Goal: Task Accomplishment & Management: Complete application form

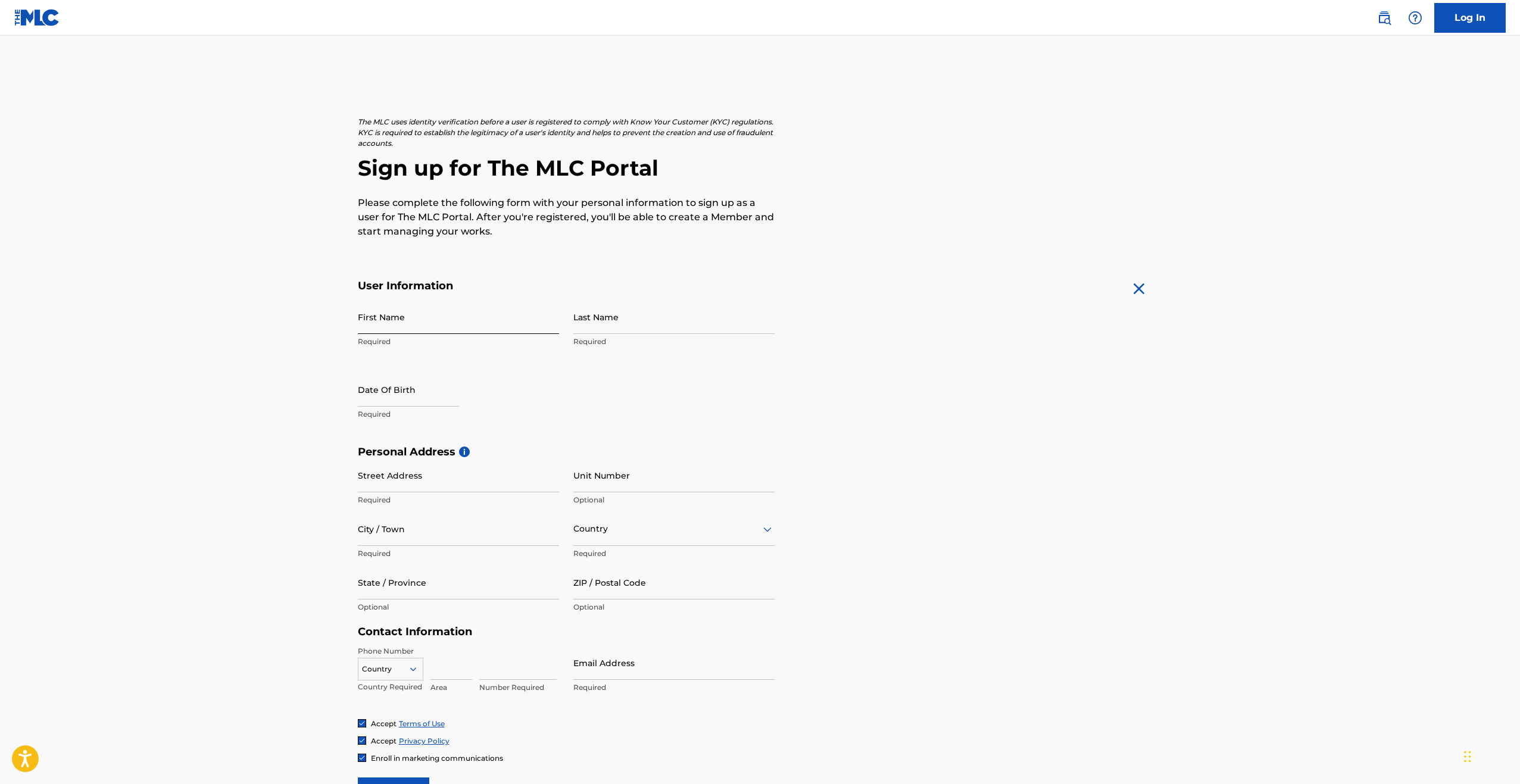
click at [431, 316] on input "First Name" at bounding box center [458, 316] width 201 height 34
click at [430, 316] on input "First Name" at bounding box center [458, 316] width 201 height 34
type input "Justin"
type input "Harris"
type input "4077 Ragsdale Drive"
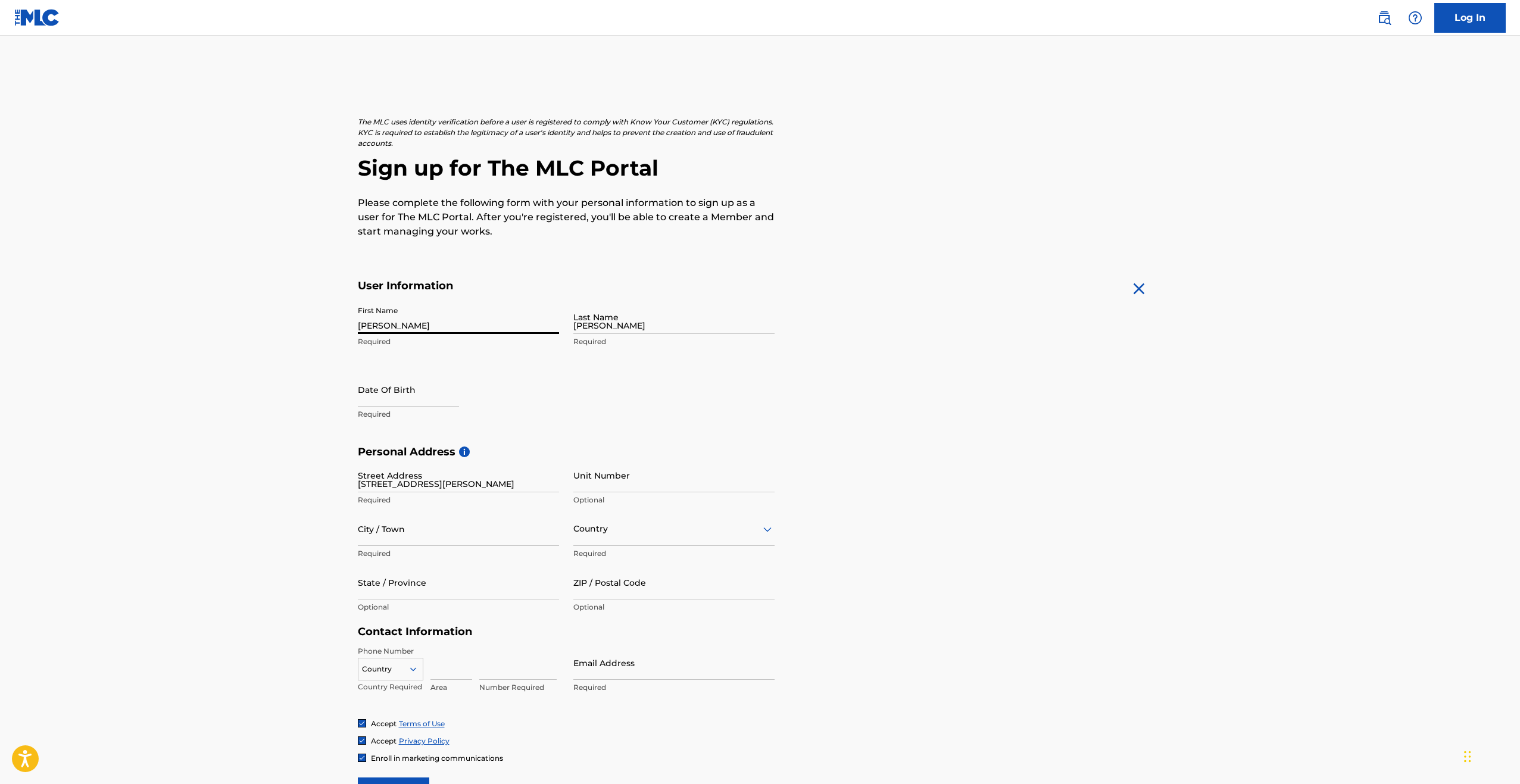
type input "Milan"
type input "38358"
type input "Jharris2414@gmail.com"
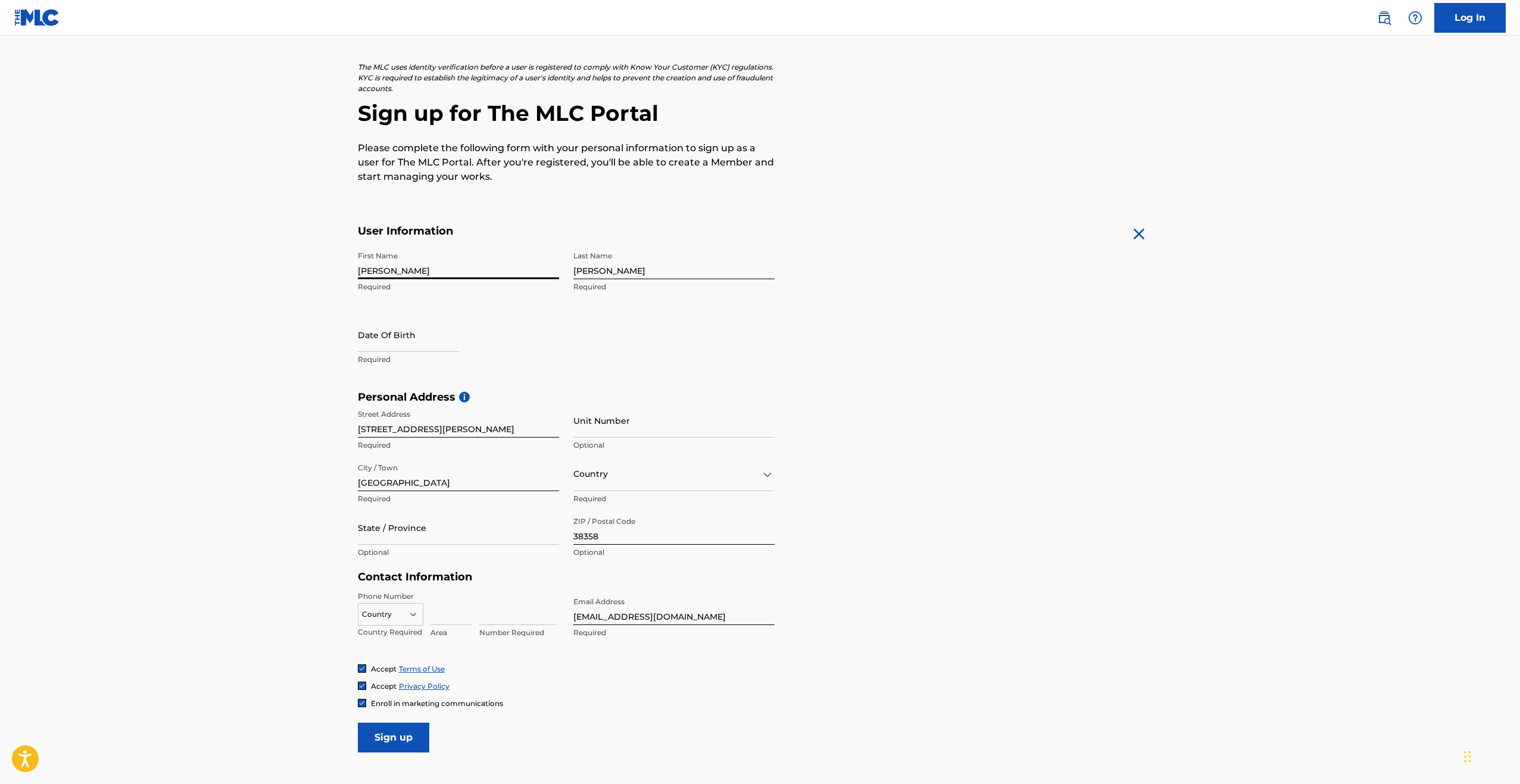
scroll to position [60, 0]
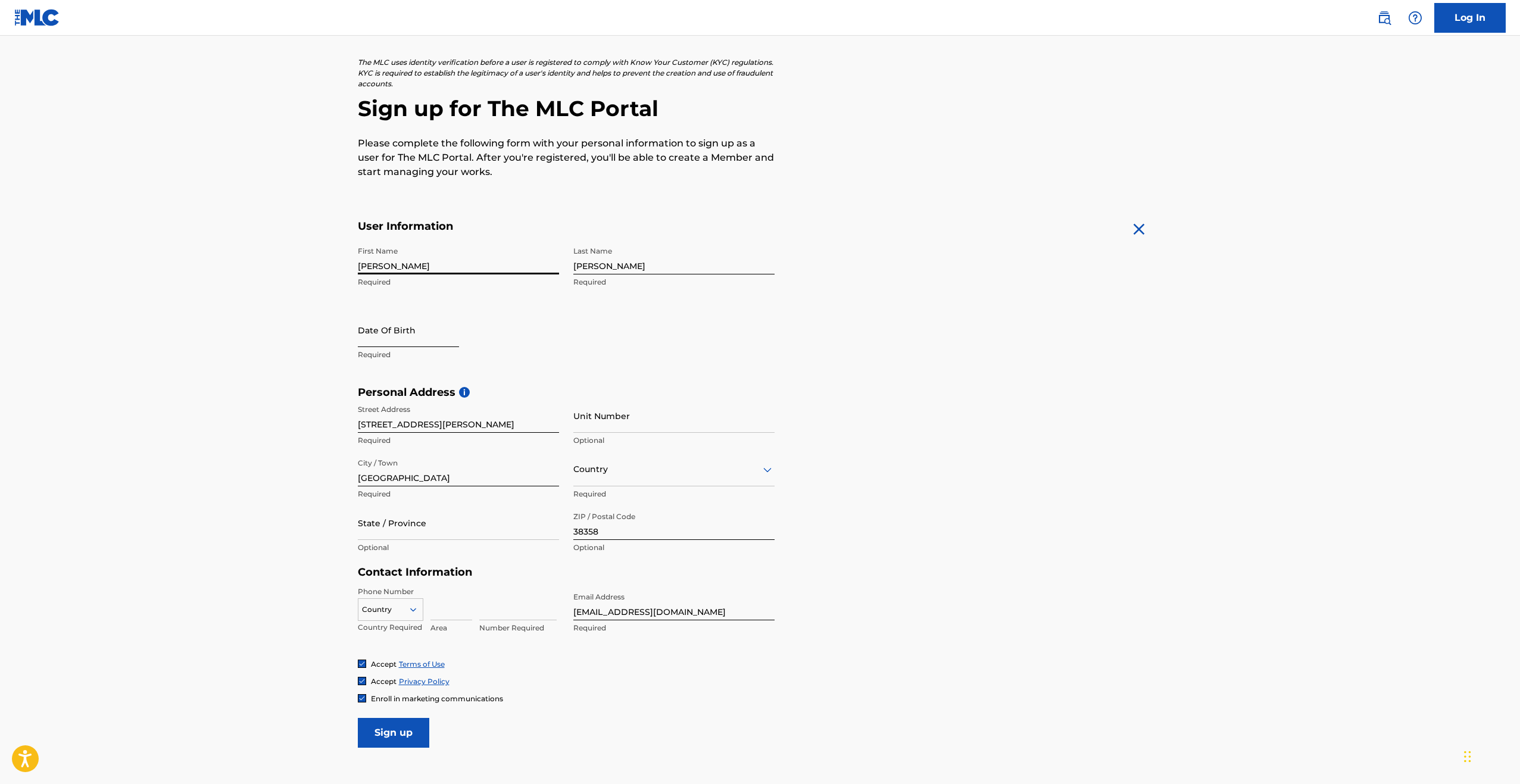
click at [421, 332] on input "text" at bounding box center [408, 329] width 101 height 34
select select "8"
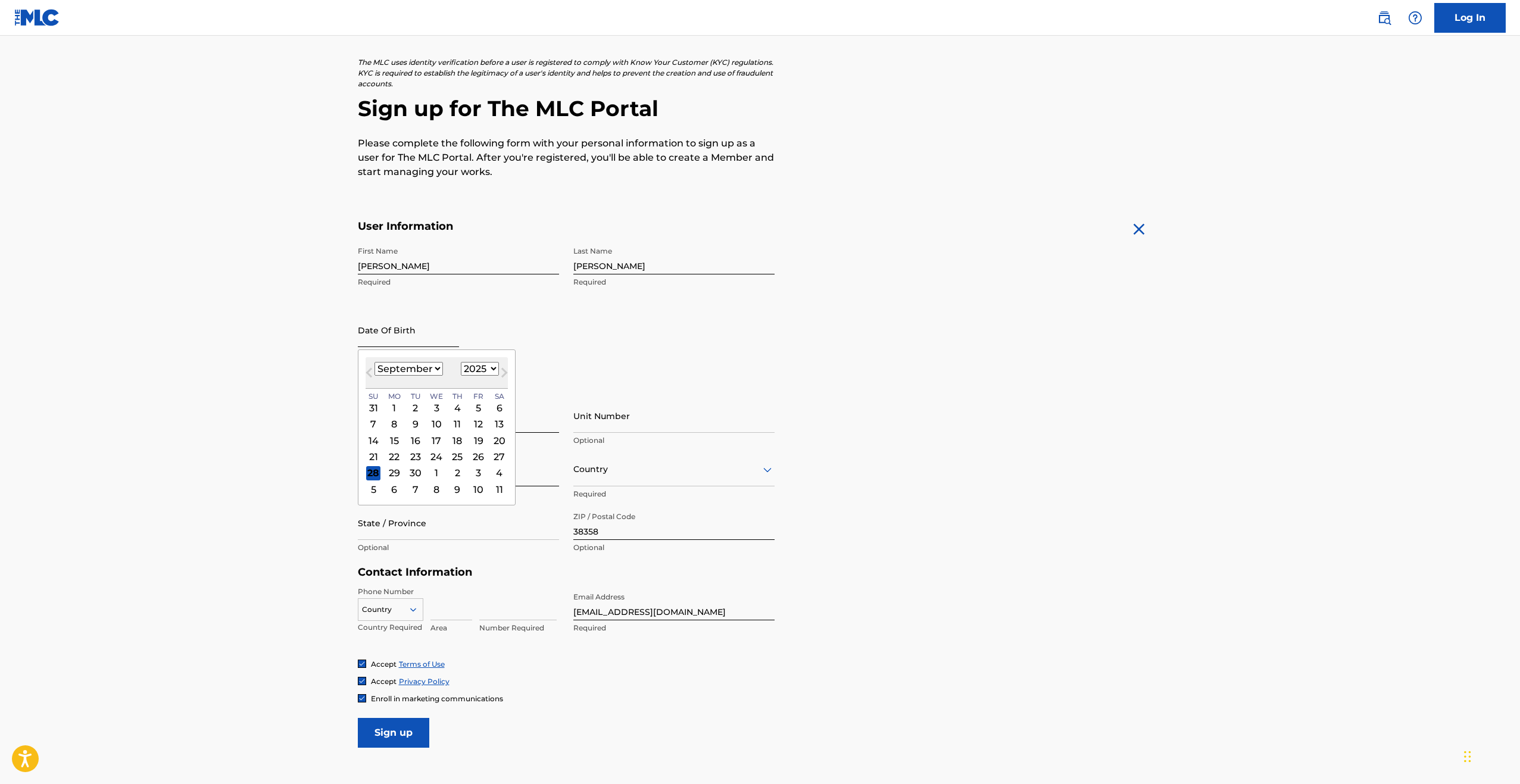
click at [421, 332] on input "text" at bounding box center [408, 329] width 101 height 34
click at [486, 372] on select "1899 1900 1901 1902 1903 1904 1905 1906 1907 1908 1909 1910 1911 1912 1913 1914…" at bounding box center [480, 369] width 38 height 14
select select "1990"
click at [461, 362] on select "1899 1900 1901 1902 1903 1904 1905 1906 1907 1908 1909 1910 1911 1912 1913 1914…" at bounding box center [480, 369] width 38 height 14
click at [429, 370] on select "January February March April May June July August September October November De…" at bounding box center [408, 369] width 68 height 14
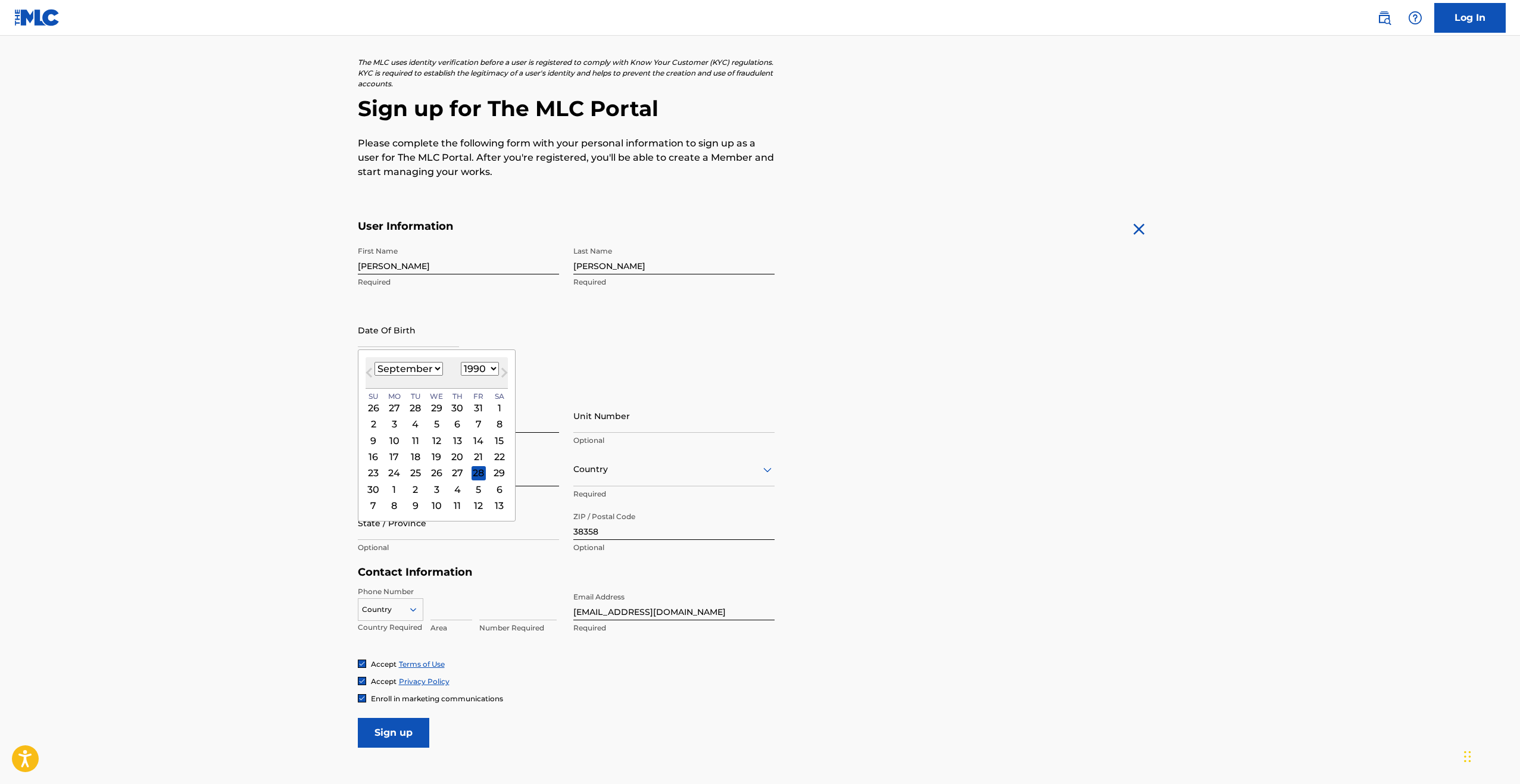
select select "3"
click at [374, 362] on select "January February March April May June July August September October November De…" at bounding box center [408, 369] width 68 height 14
click at [374, 458] on div "22" at bounding box center [373, 456] width 14 height 14
click at [417, 534] on input "State / Province" at bounding box center [458, 522] width 201 height 34
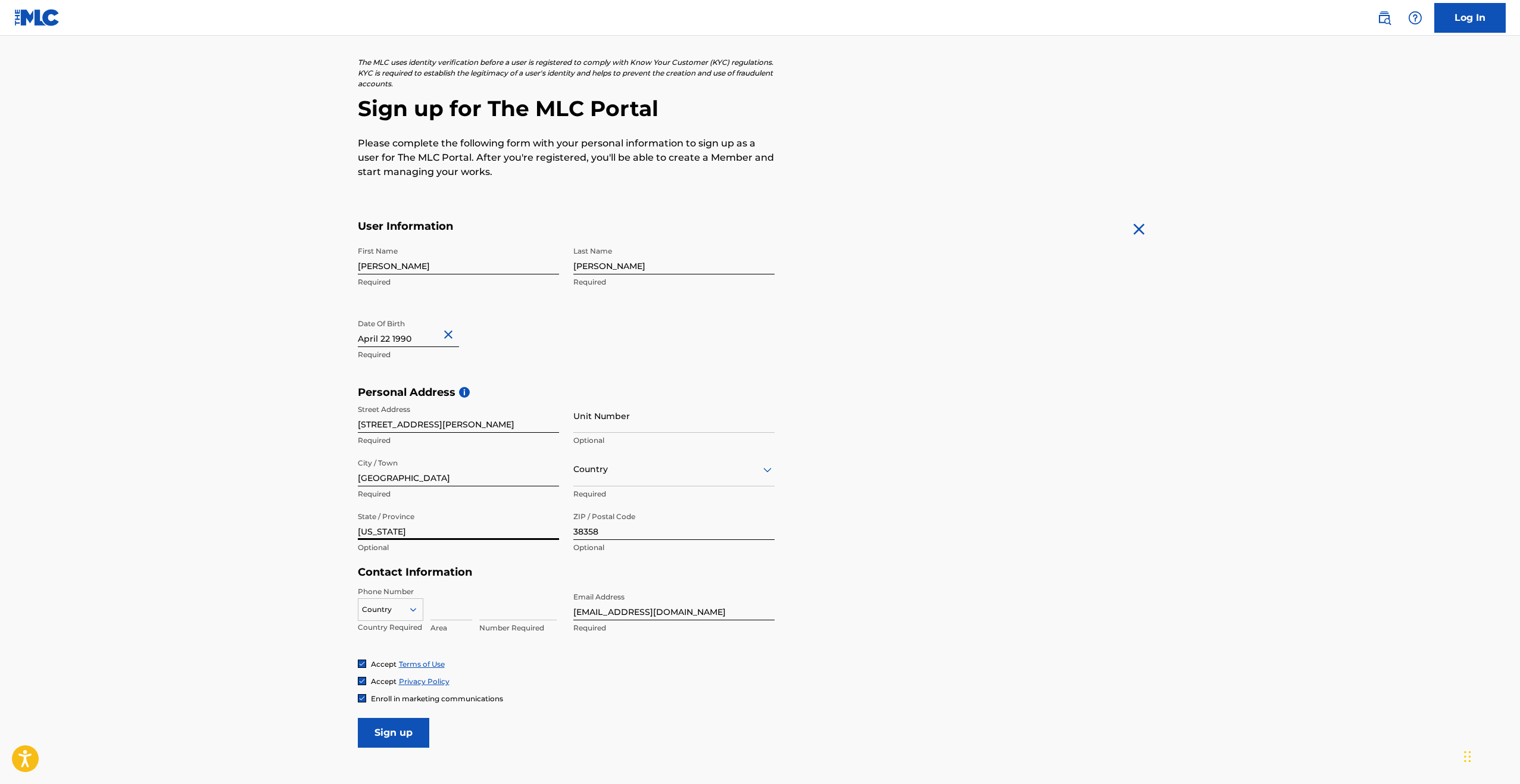
type input "Tennessee"
click at [393, 594] on div "Country Country Required" at bounding box center [391, 612] width 66 height 53
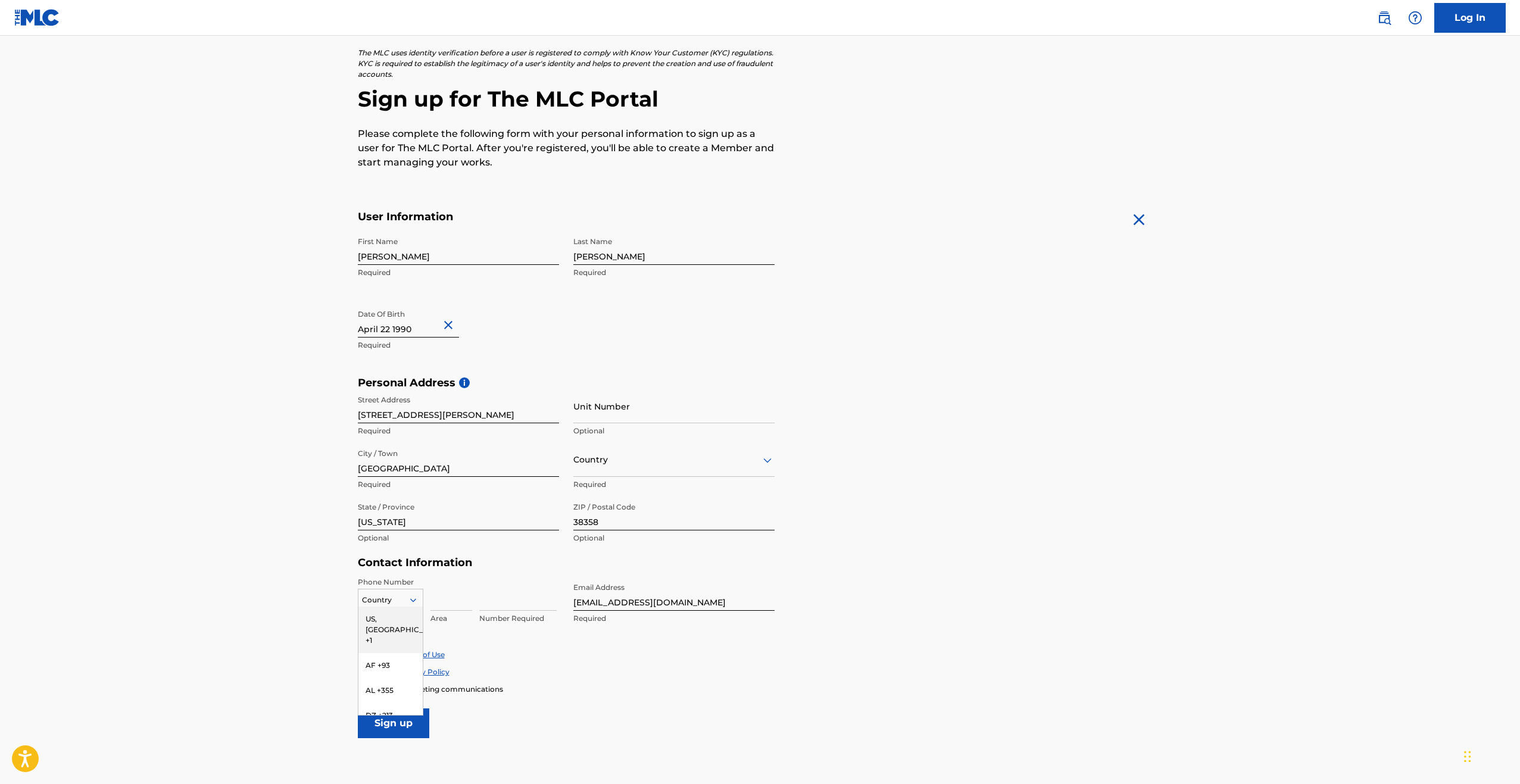
click at [393, 607] on div "216 results available. Use Up and Down to choose options, press Enter to select…" at bounding box center [391, 598] width 66 height 18
click at [383, 616] on div "US, [GEOGRAPHIC_DATA] +1" at bounding box center [390, 628] width 64 height 47
click at [448, 601] on input at bounding box center [451, 591] width 42 height 34
type input "731"
type input "4870639"
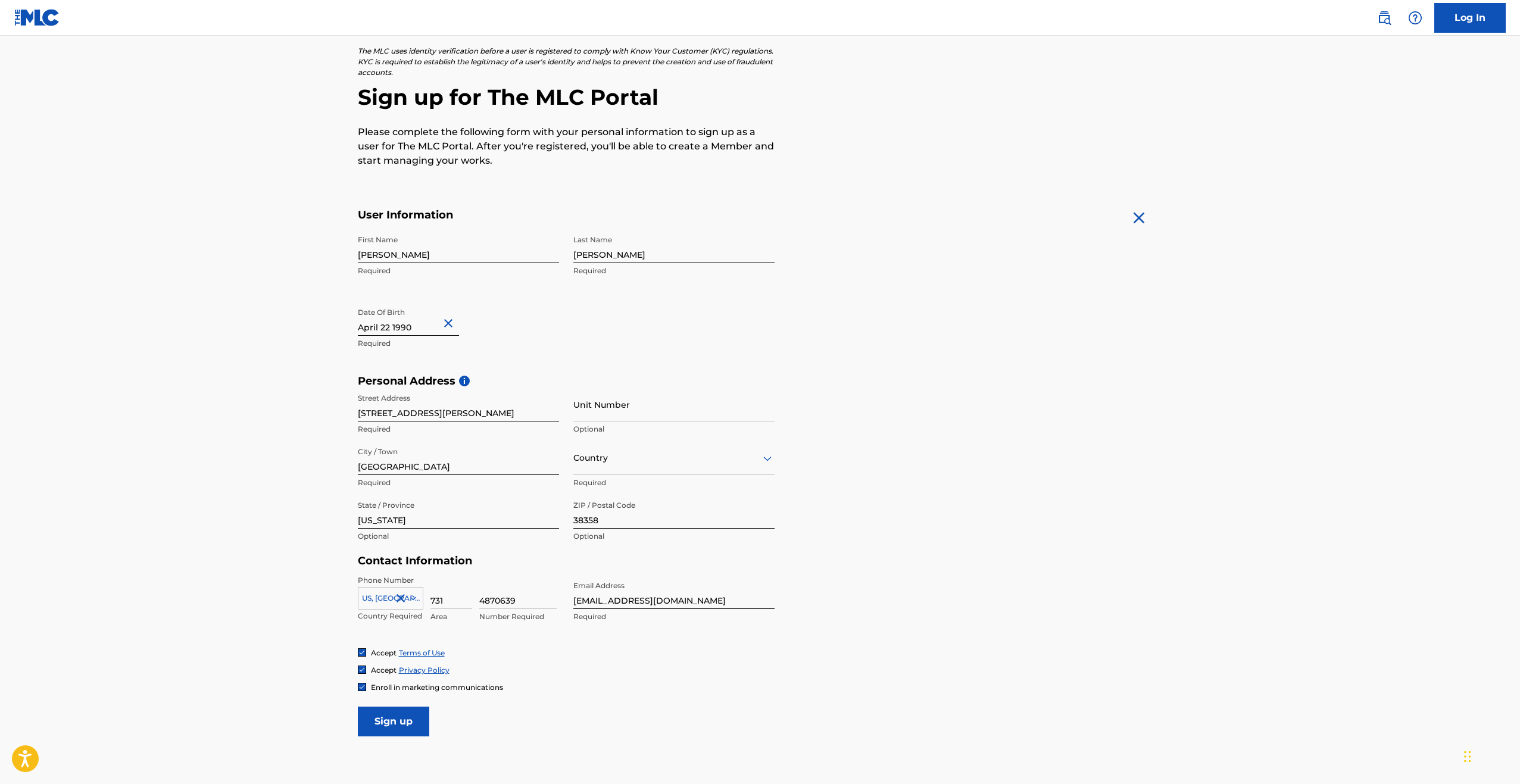
click at [544, 653] on div "Accept Terms of Use" at bounding box center [760, 653] width 805 height 10
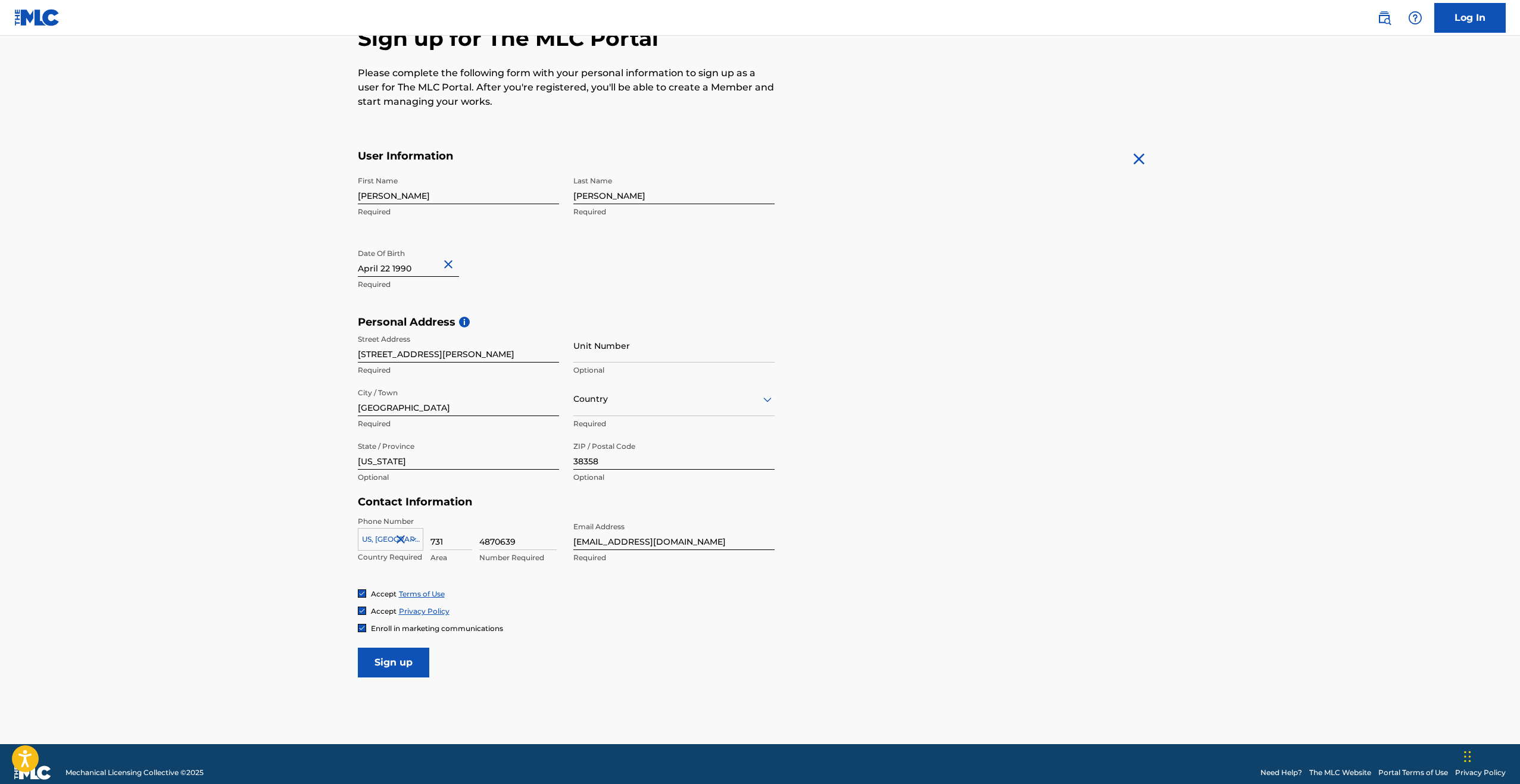
scroll to position [147, 0]
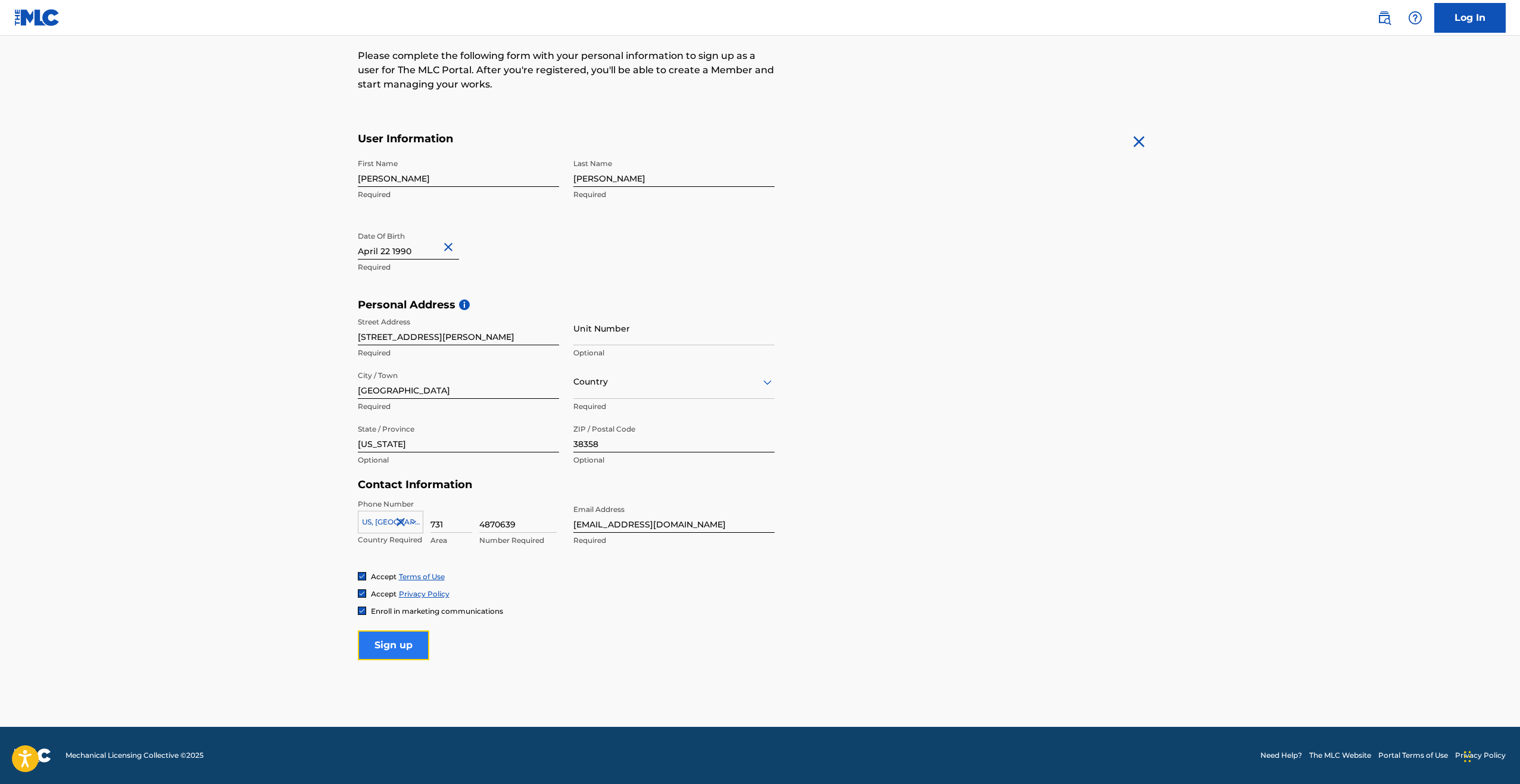
click at [412, 649] on input "Sign up" at bounding box center [393, 645] width 71 height 30
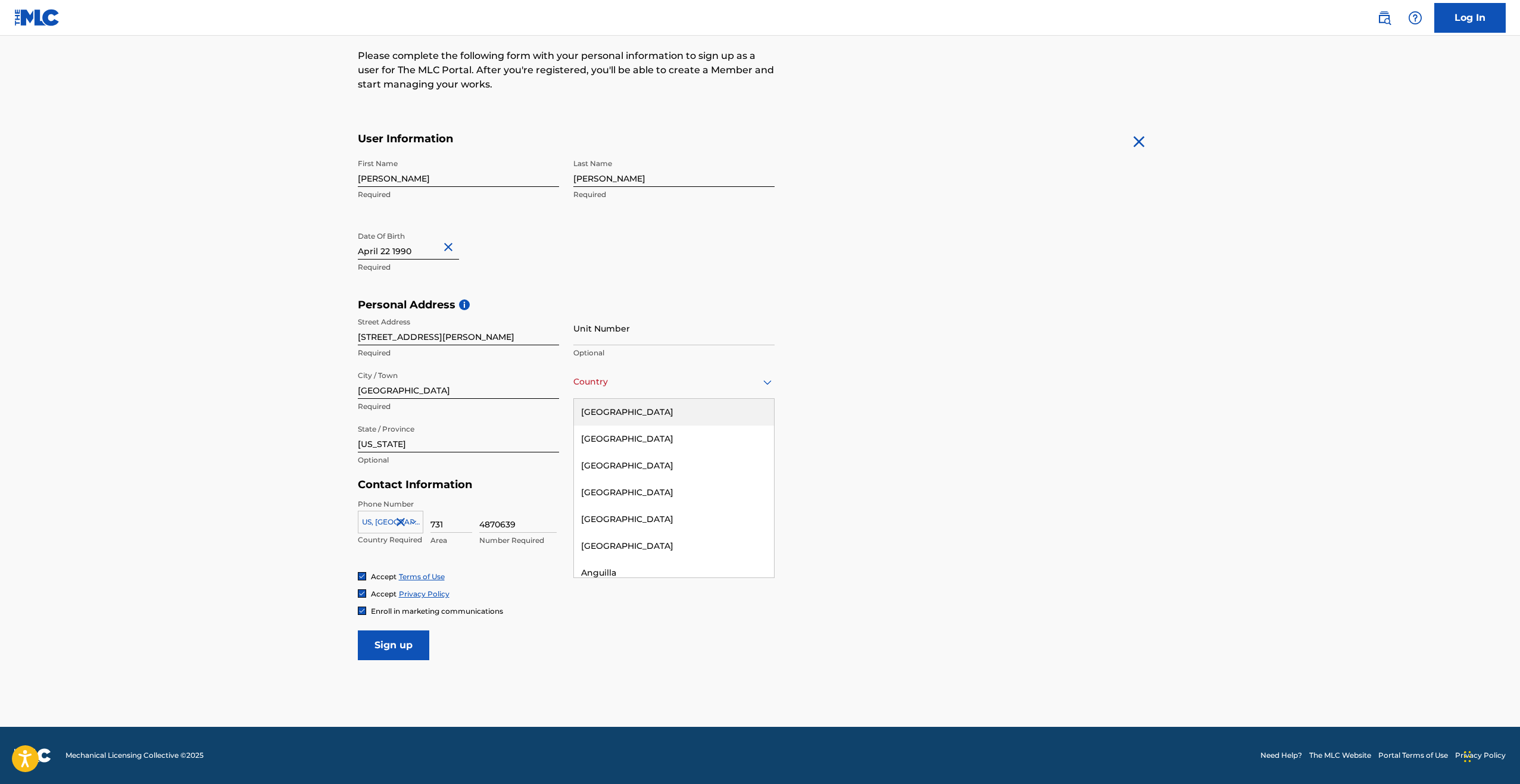
click at [614, 380] on div at bounding box center [673, 382] width 201 height 15
click at [620, 412] on div "United States" at bounding box center [674, 412] width 200 height 27
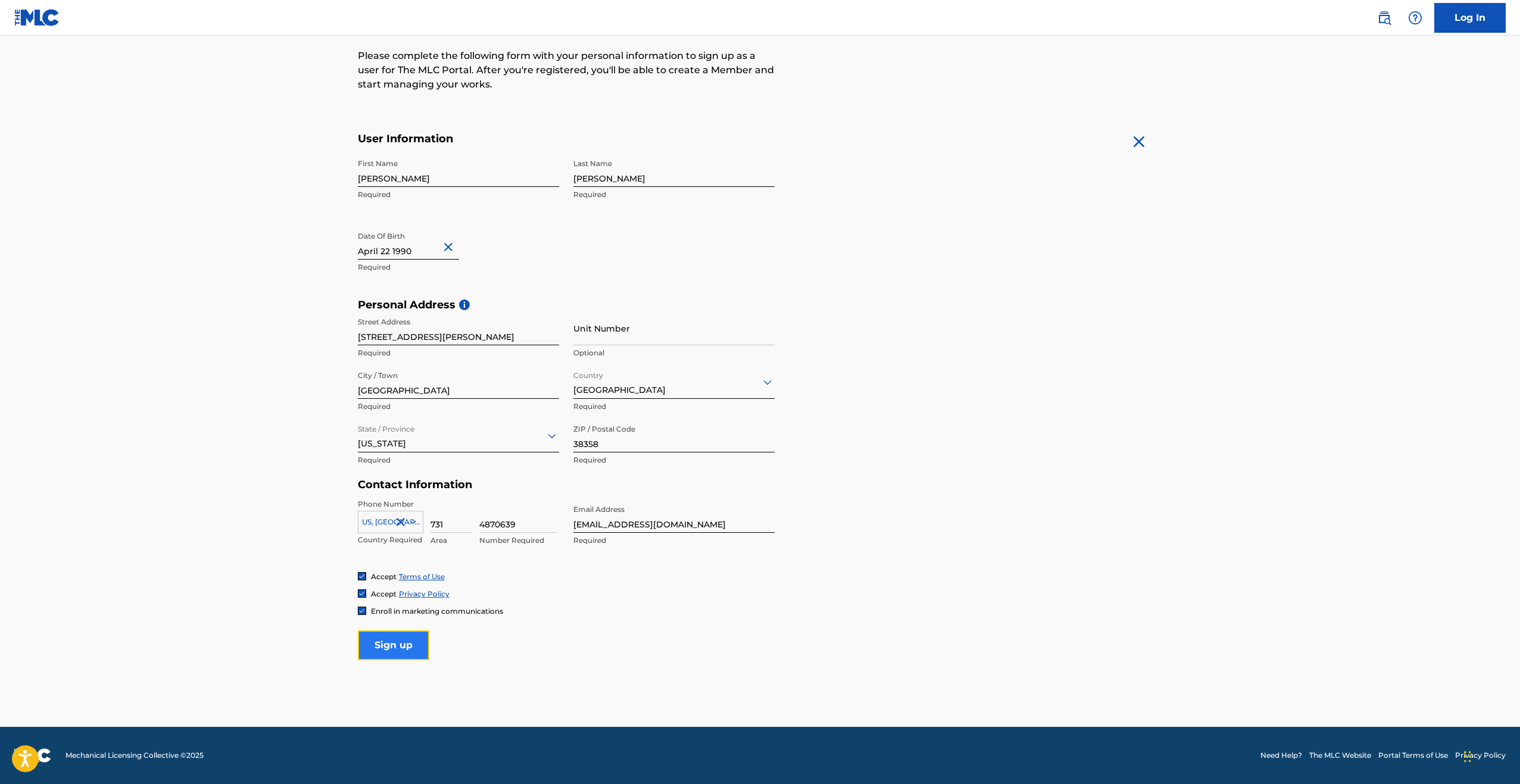
click at [411, 640] on input "Sign up" at bounding box center [393, 645] width 71 height 30
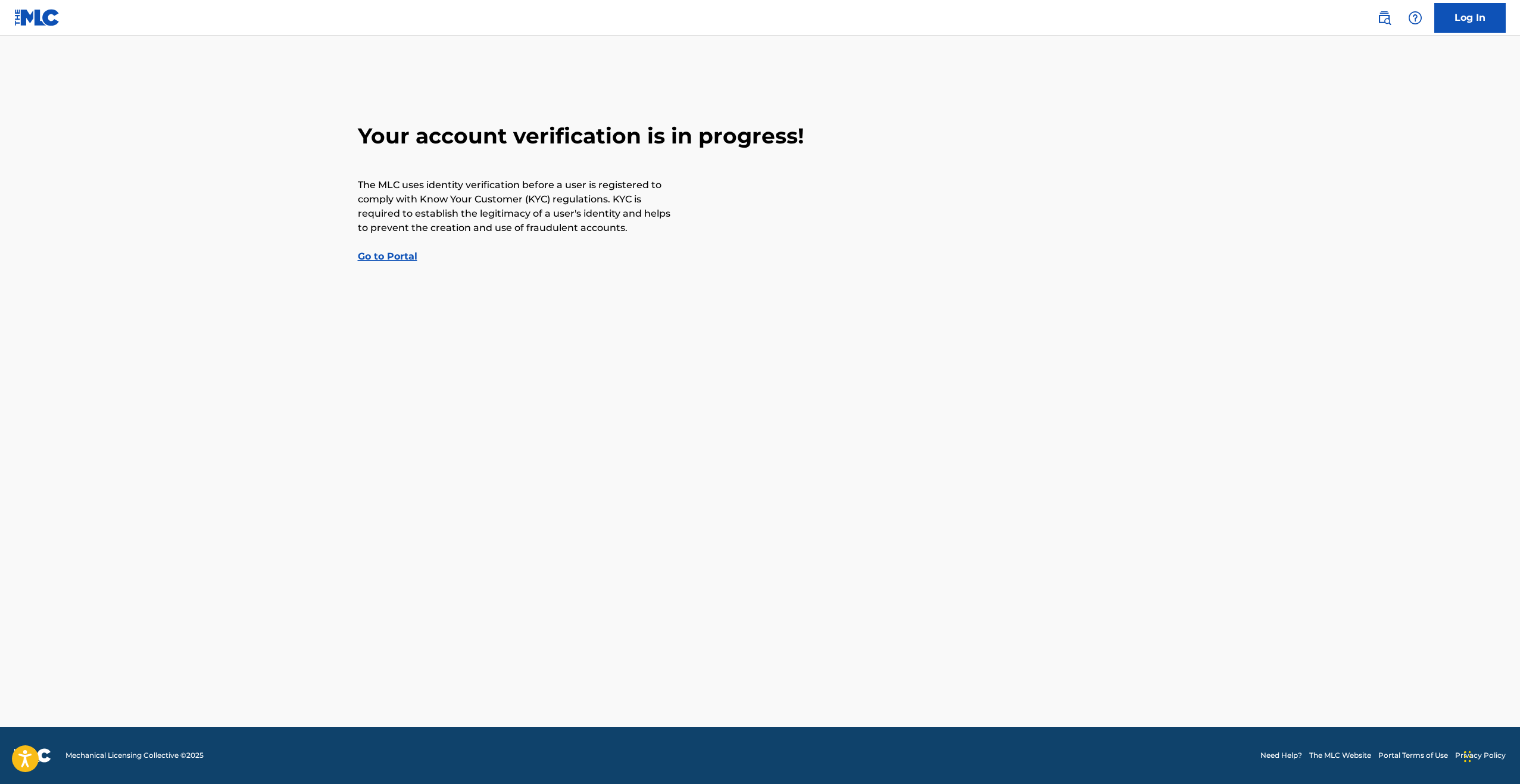
click at [374, 255] on link "Go to Portal" at bounding box center [388, 256] width 60 height 11
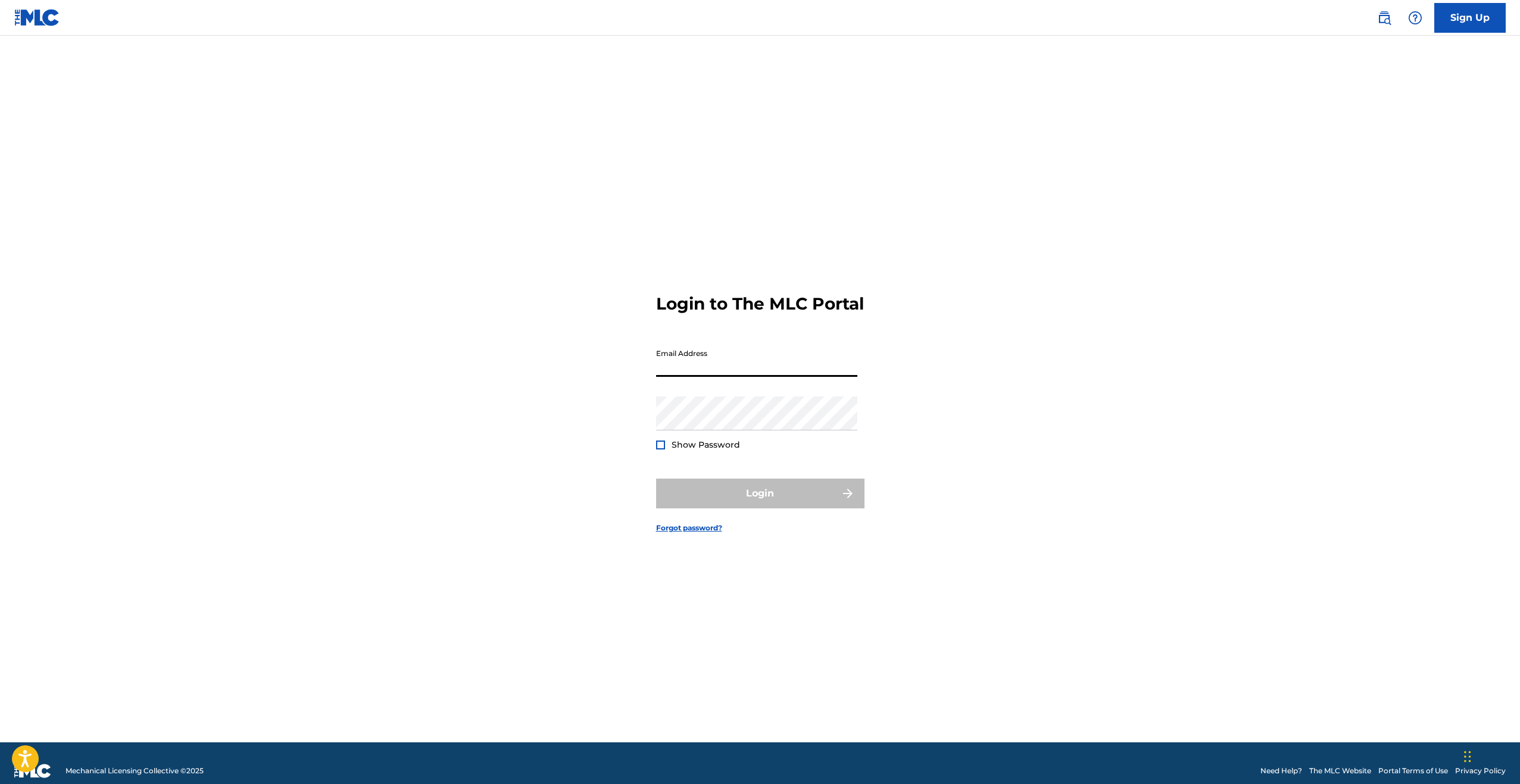
click at [687, 369] on input "Email Address" at bounding box center [756, 360] width 201 height 34
click at [371, 411] on div "Login to The MLC Portal Email Address Password Show Password Login Forgot passw…" at bounding box center [760, 404] width 833 height 676
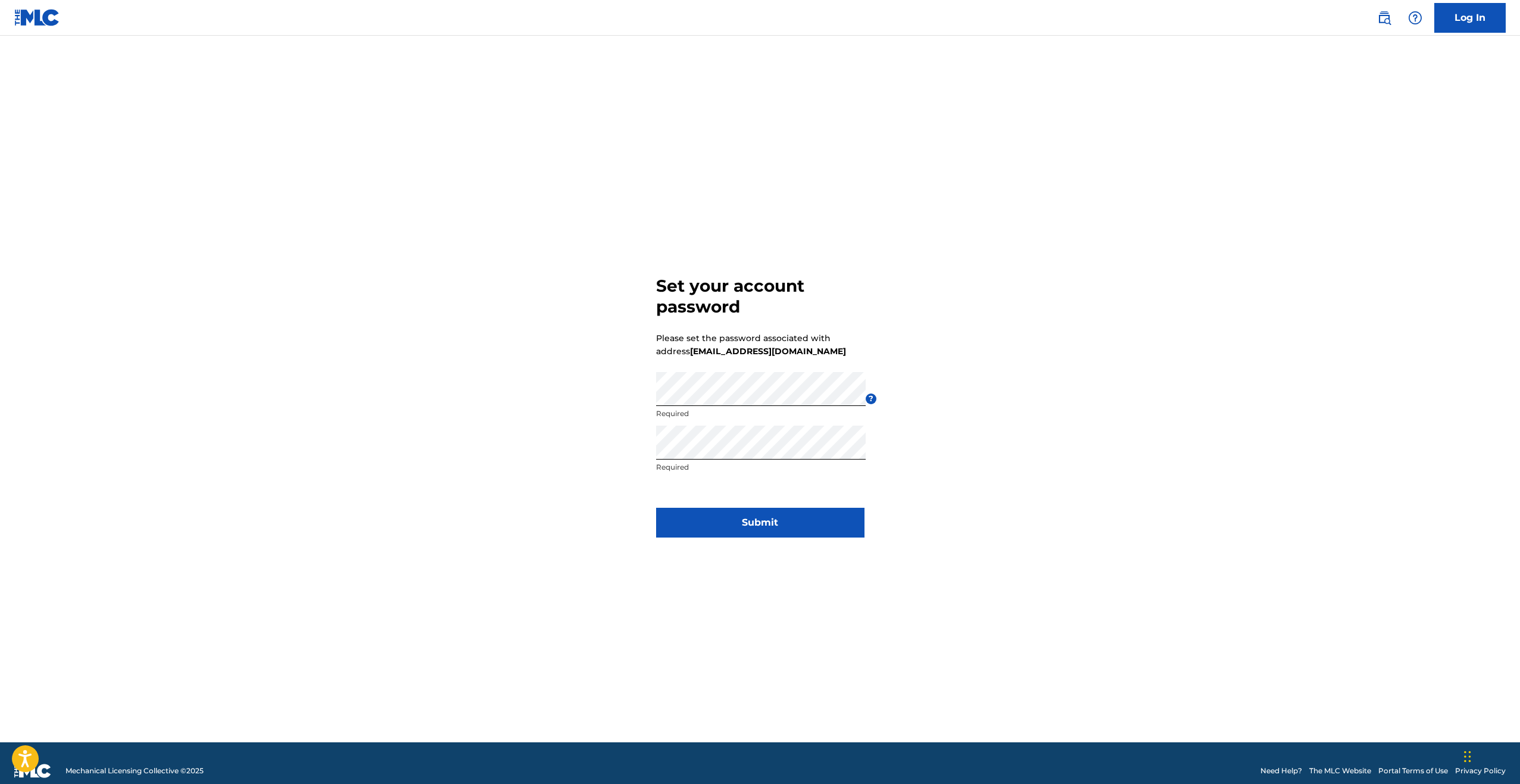
click at [742, 504] on form "Set your account password Please set the password associated with address [EMAI…" at bounding box center [760, 404] width 209 height 676
click at [748, 529] on button "Submit" at bounding box center [760, 522] width 209 height 30
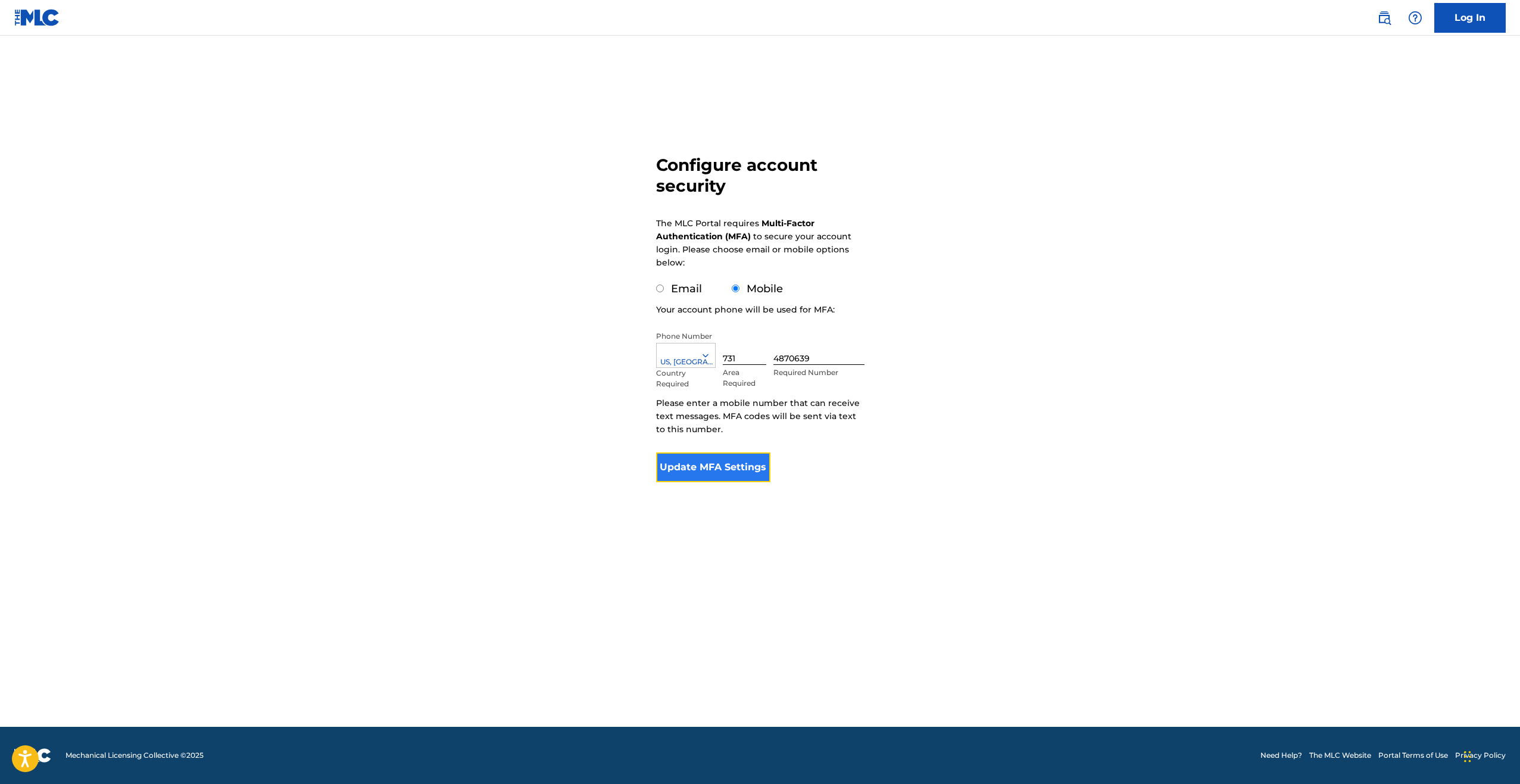
click at [732, 474] on button "Update MFA Settings" at bounding box center [714, 467] width 115 height 30
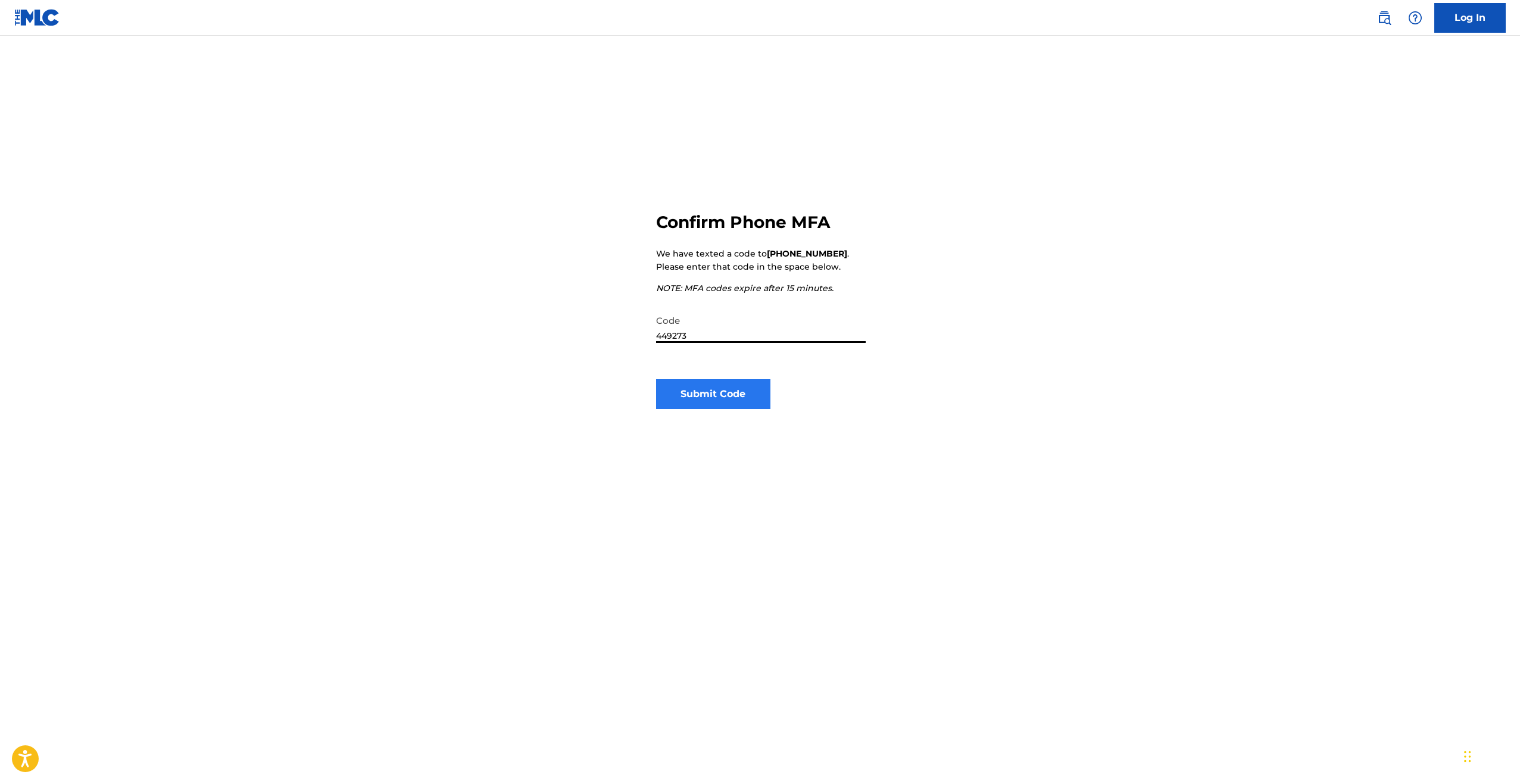
type input "449273"
drag, startPoint x: 713, startPoint y: 401, endPoint x: 613, endPoint y: 495, distance: 137.2
click at [613, 496] on div "Confirm Phone MFA We have texted a code to [PHONE_NUMBER] . Please enter that c…" at bounding box center [760, 458] width 833 height 785
click at [688, 397] on button "Submit Code" at bounding box center [714, 394] width 115 height 30
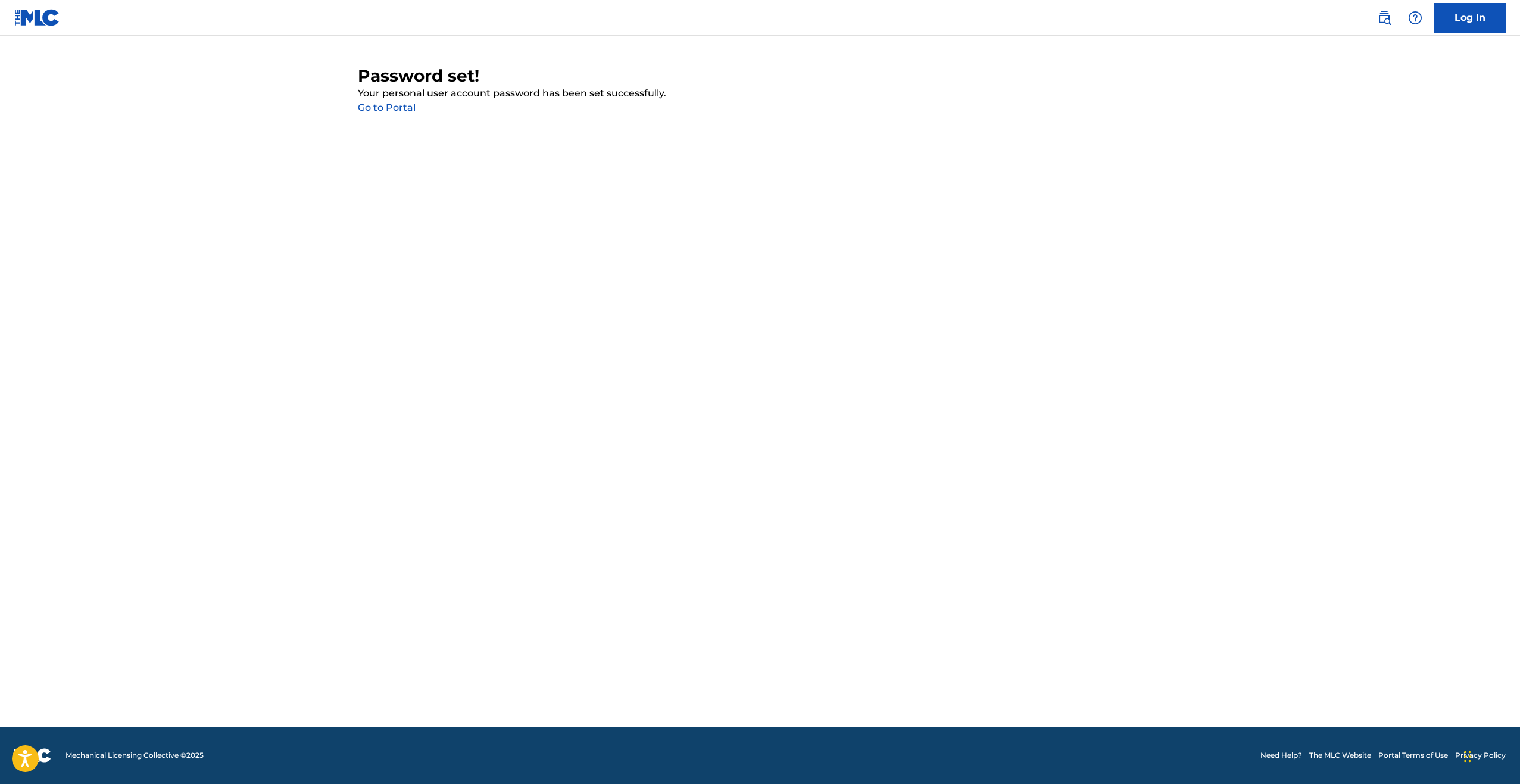
click at [366, 108] on link "Go to Portal" at bounding box center [387, 108] width 57 height 11
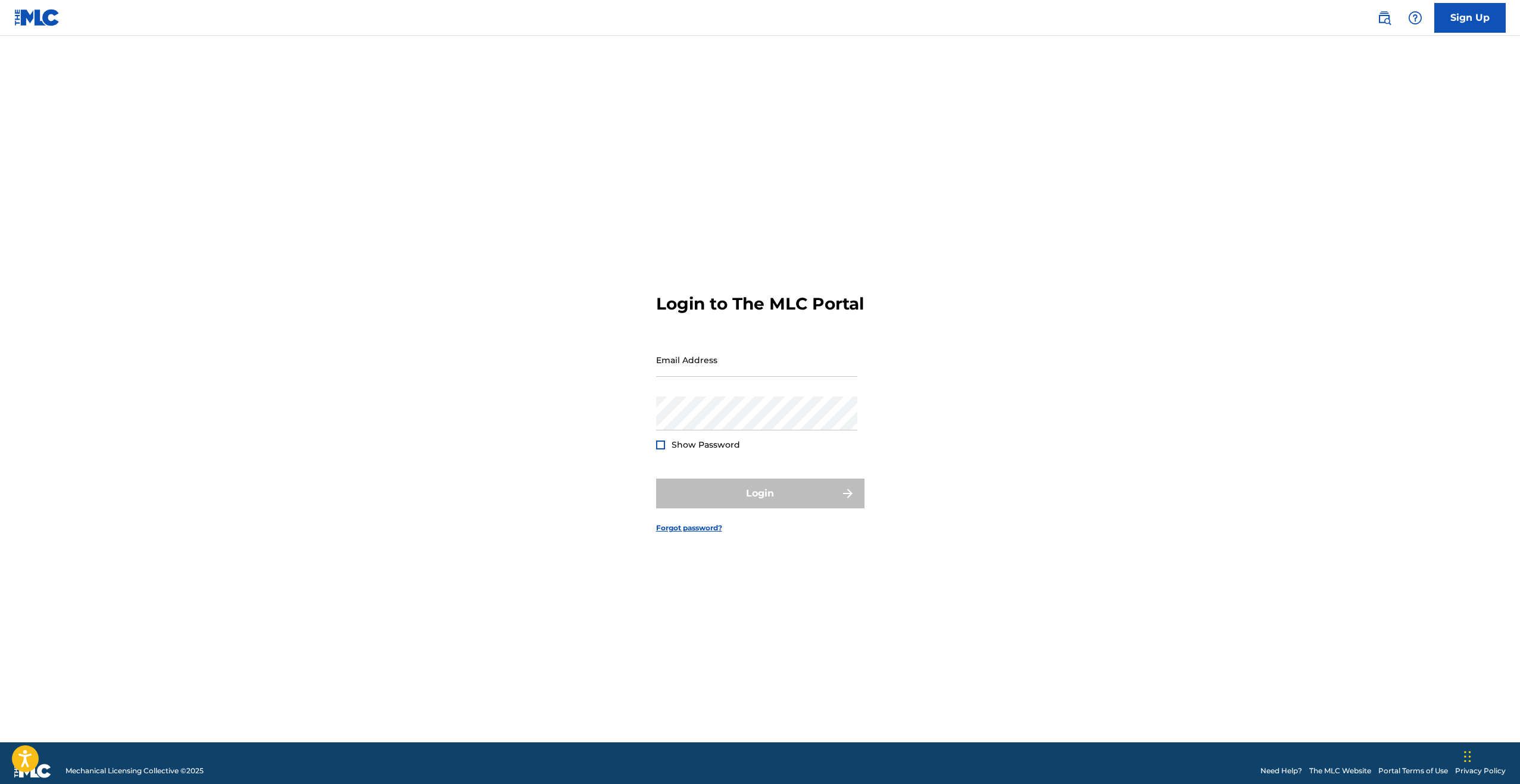
type input "[EMAIL_ADDRESS][DOMAIN_NAME]"
click at [698, 504] on button "Login" at bounding box center [760, 493] width 209 height 30
